Goal: Unclear

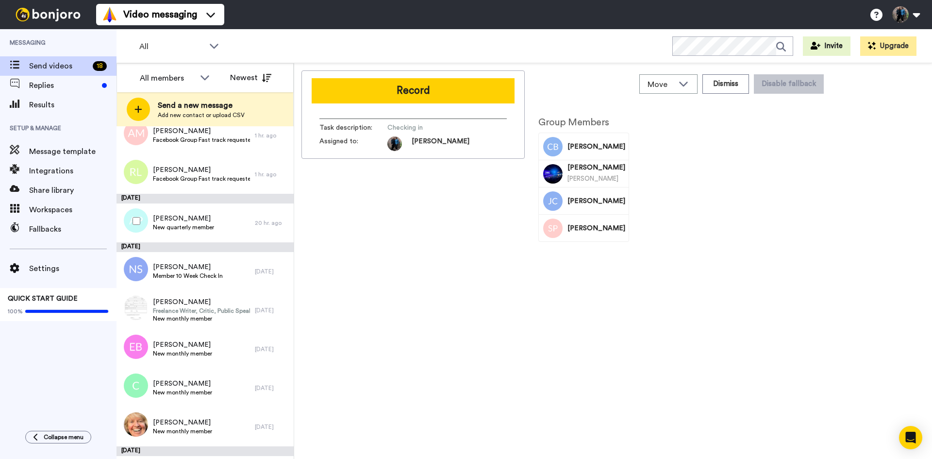
scroll to position [97, 0]
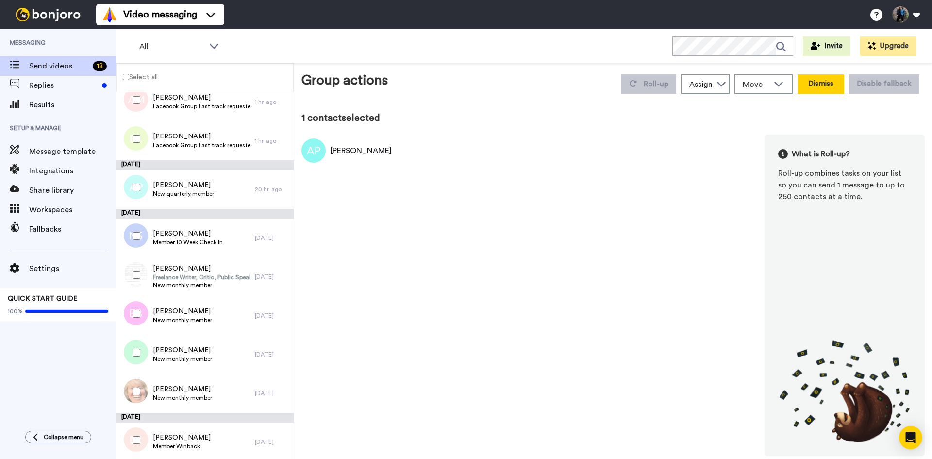
click at [821, 84] on button "Dismiss" at bounding box center [820, 83] width 47 height 19
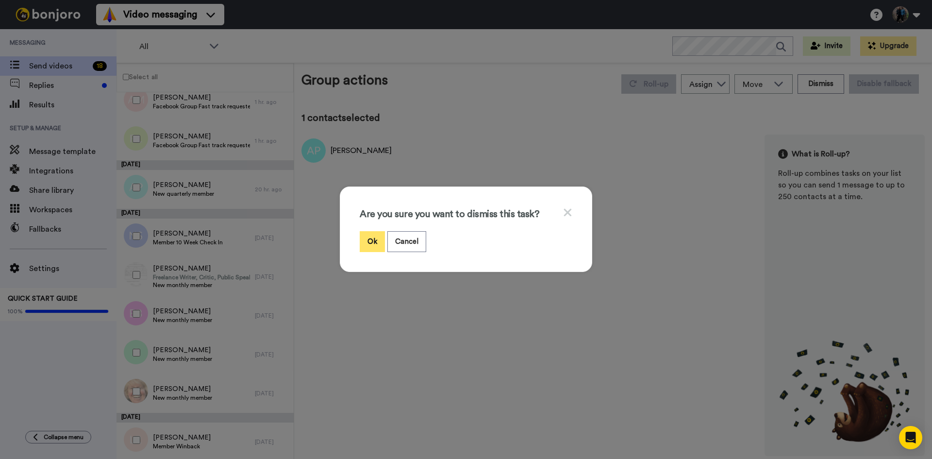
click at [366, 237] on button "Ok" at bounding box center [372, 241] width 25 height 21
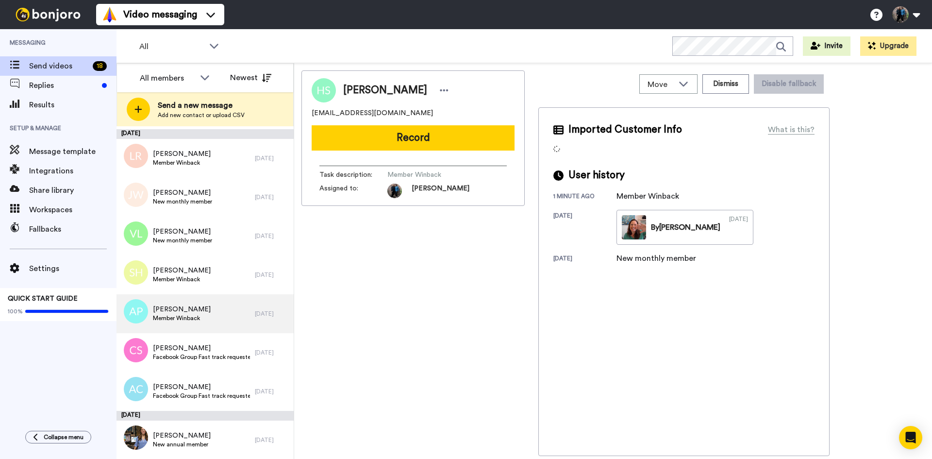
scroll to position [366, 0]
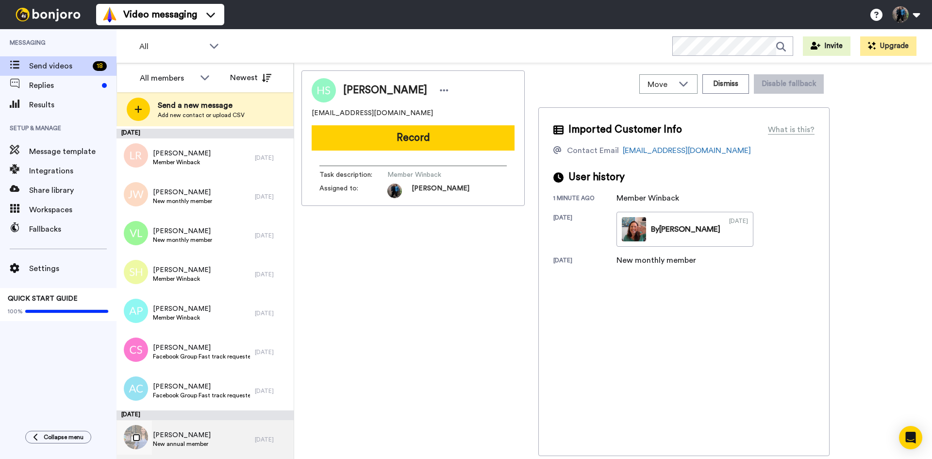
scroll to position [332, 0]
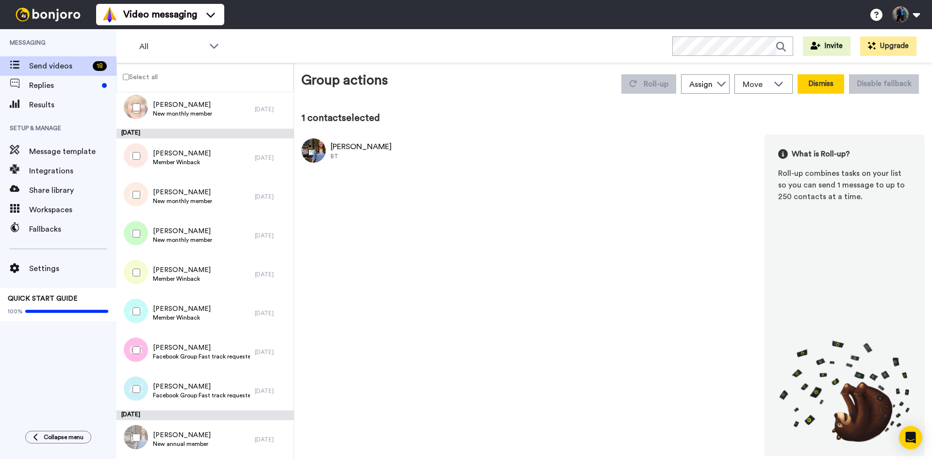
click at [823, 83] on button "Dismiss" at bounding box center [820, 83] width 47 height 19
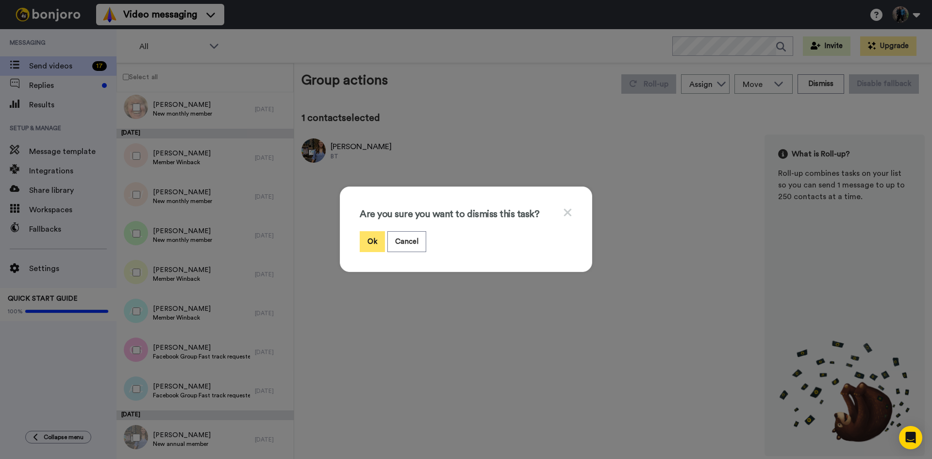
click at [364, 238] on button "Ok" at bounding box center [372, 241] width 25 height 21
